Goal: Task Accomplishment & Management: Use online tool/utility

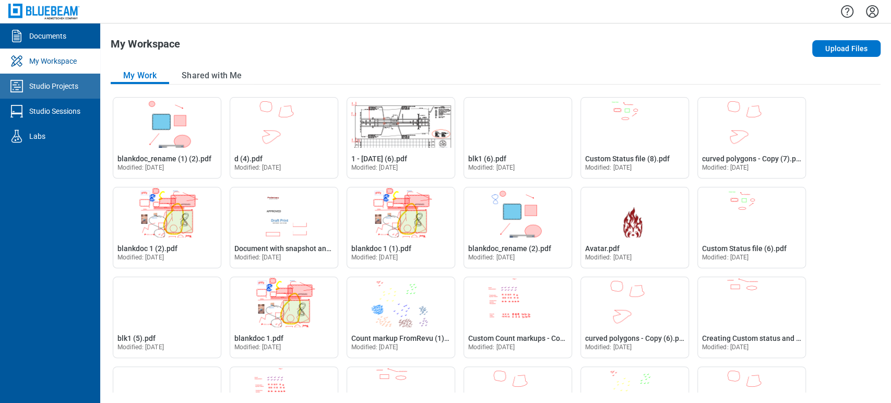
click at [58, 93] on link "Studio Projects" at bounding box center [50, 86] width 100 height 25
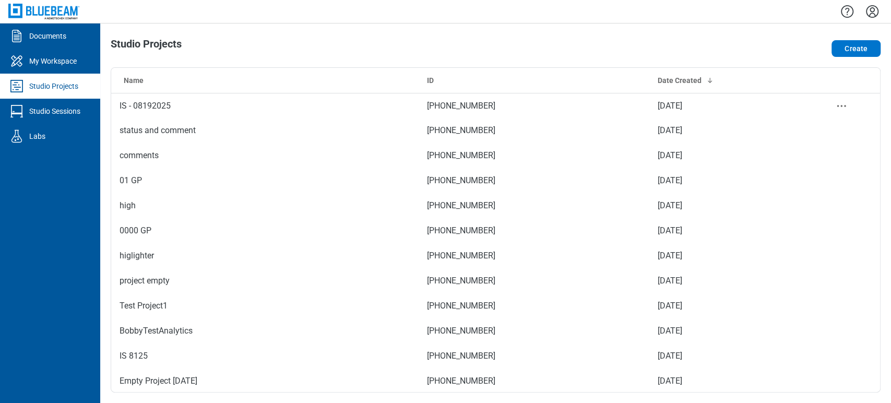
click at [182, 95] on td "IS - 08192025" at bounding box center [264, 105] width 307 height 25
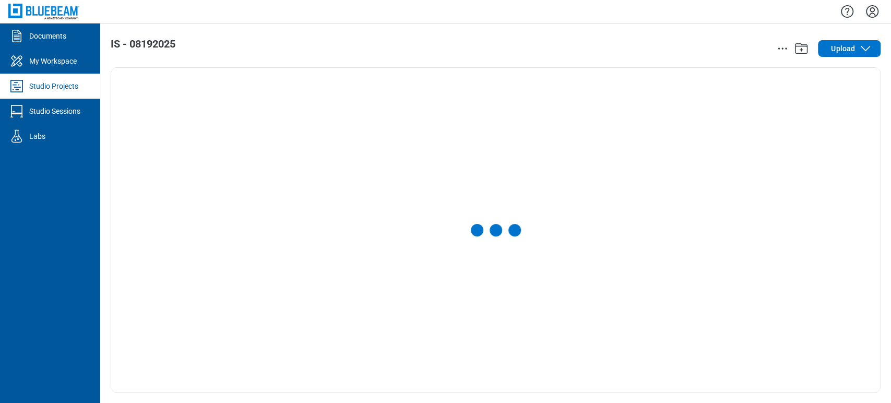
drag, startPoint x: 230, startPoint y: 103, endPoint x: 321, endPoint y: 159, distance: 106.3
click at [321, 159] on div at bounding box center [495, 230] width 769 height 324
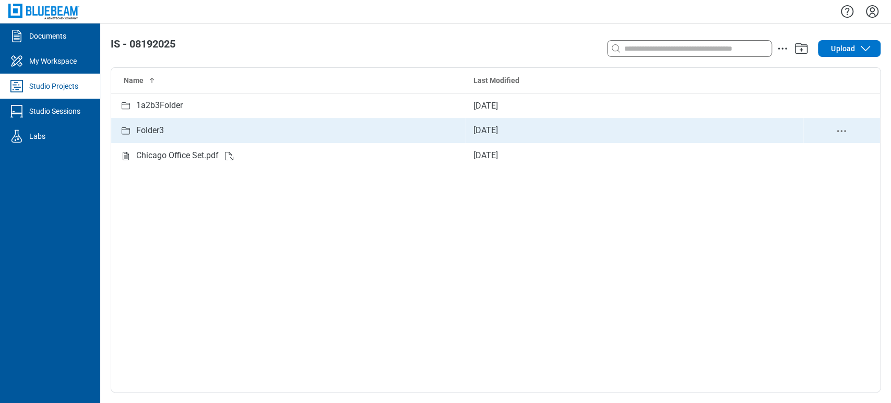
click at [153, 131] on div "Folder3" at bounding box center [150, 130] width 28 height 13
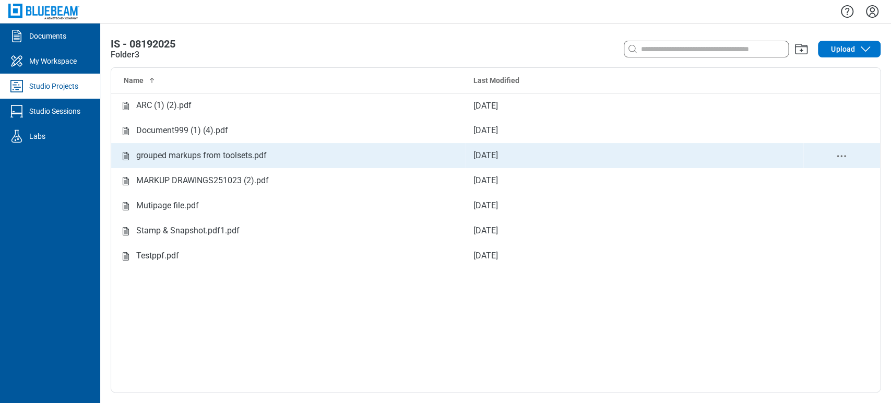
click at [163, 157] on div "grouped markups from toolsets.pdf" at bounding box center [201, 155] width 130 height 13
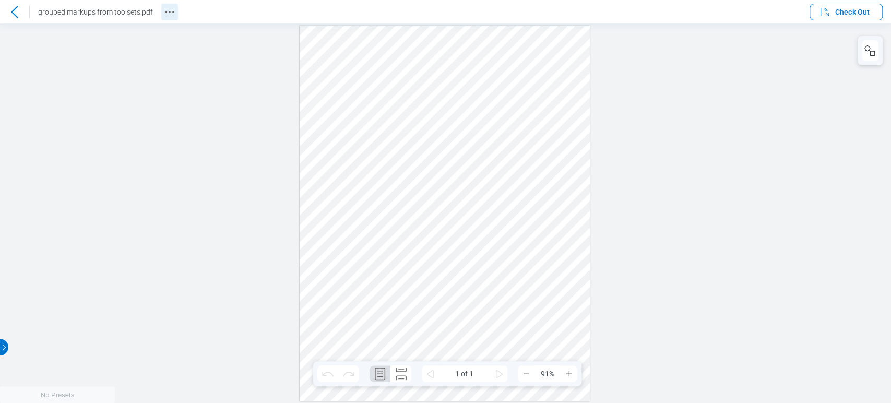
click at [165, 7] on icon "Revision History" at bounding box center [169, 12] width 13 height 13
click at [770, 13] on icon "Docusign Menu" at bounding box center [772, 10] width 13 height 13
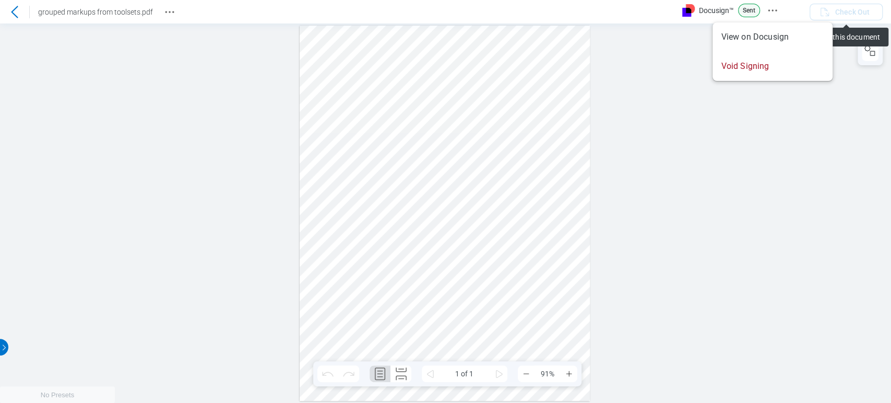
click at [834, 135] on div at bounding box center [445, 212] width 891 height 379
click at [752, 9] on p "Sent" at bounding box center [749, 11] width 22 height 14
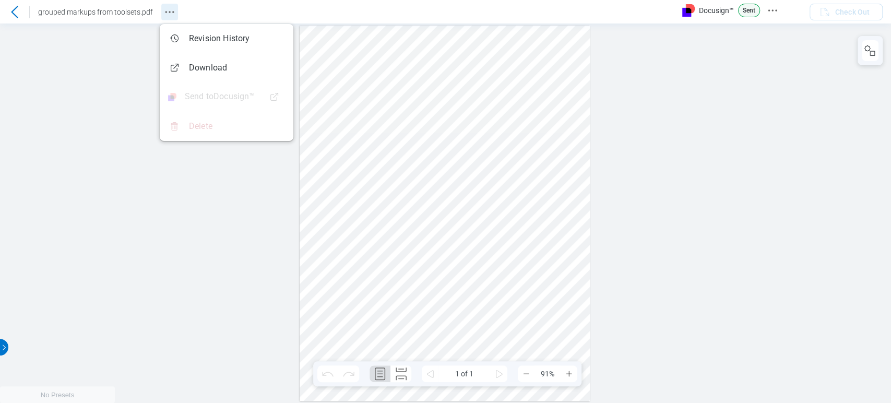
click at [163, 14] on icon "Revision History" at bounding box center [169, 12] width 13 height 13
click at [17, 12] on icon at bounding box center [14, 12] width 13 height 13
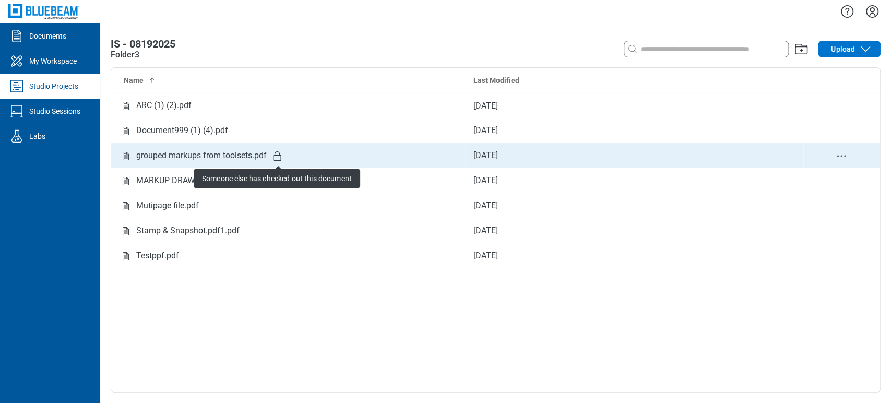
click at [262, 147] on td "grouped markups from toolsets.pdf Someone else has checked out this document" at bounding box center [288, 155] width 354 height 25
